Goal: Find specific page/section: Find specific page/section

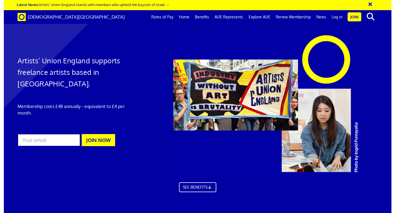
scroll to position [0, 3]
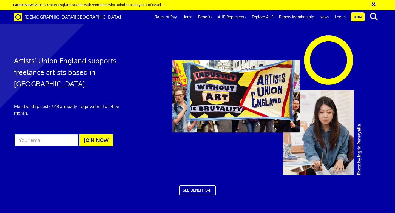
click at [310, 3] on button "×" at bounding box center [377, 3] width 14 height 9
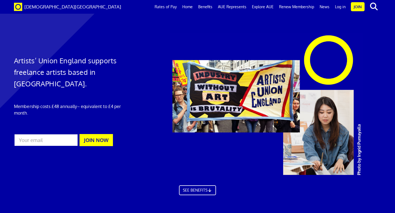
click at [310, 7] on link "Log in" at bounding box center [340, 7] width 16 height 14
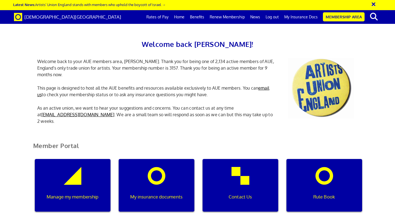
scroll to position [69, 0]
click at [312, 18] on link "My Insurance Docs" at bounding box center [300, 17] width 39 height 14
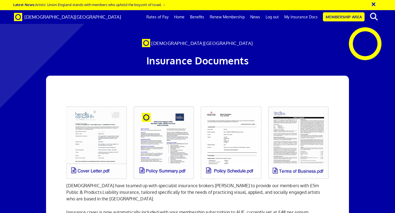
scroll to position [82, 0]
click at [158, 103] on link at bounding box center [163, 142] width 67 height 79
click at [93, 103] on link at bounding box center [96, 142] width 67 height 79
